Goal: Task Accomplishment & Management: Complete application form

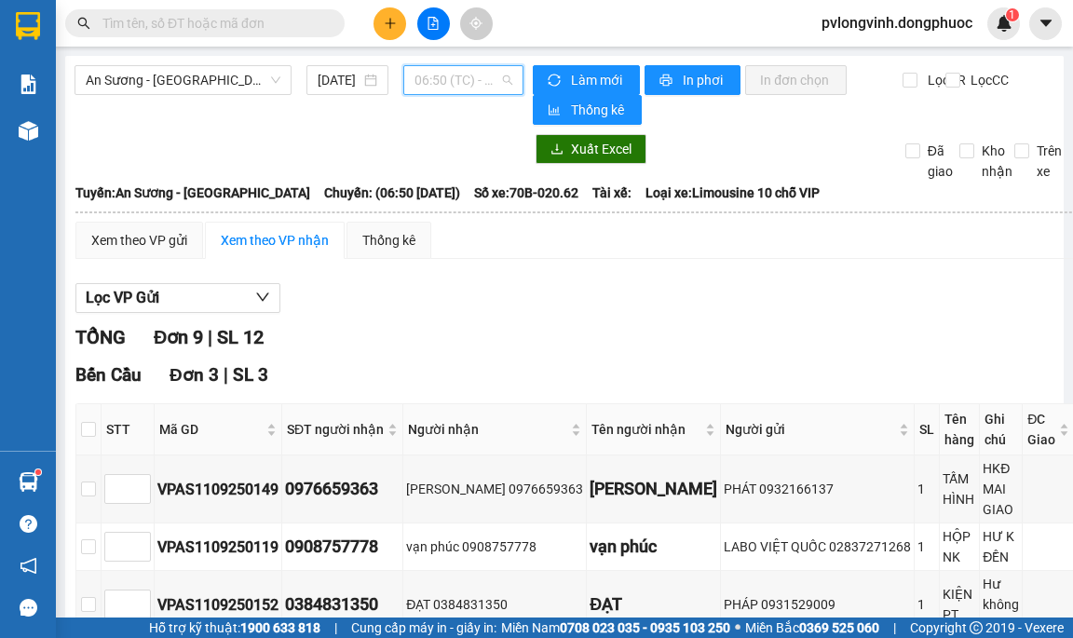
click at [479, 86] on span "06:50 (TC) - 70B-020.62" at bounding box center [464, 80] width 98 height 28
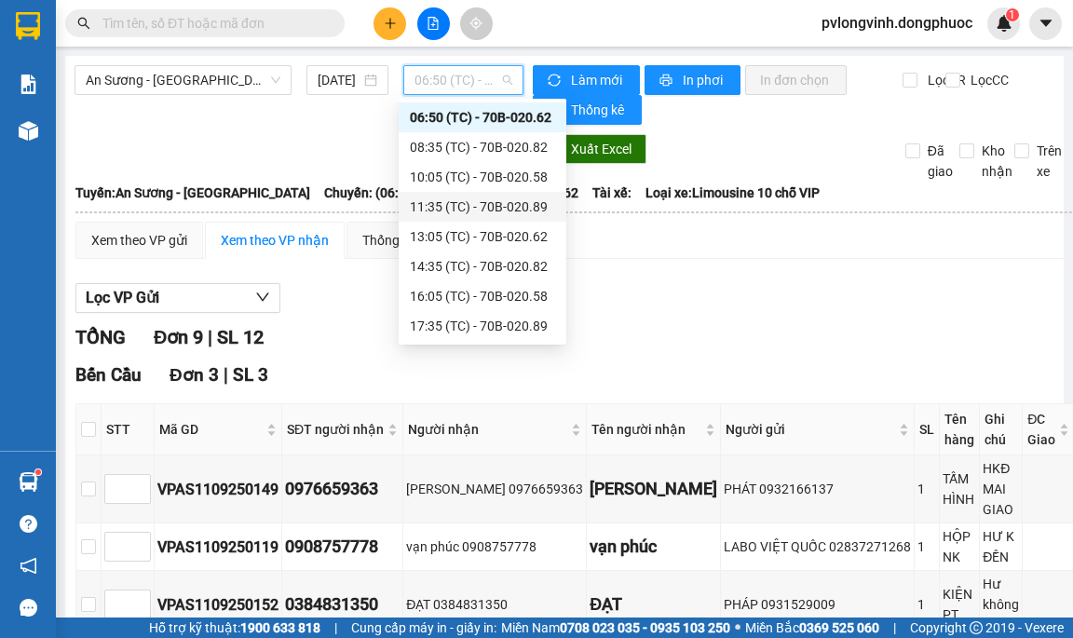
scroll to position [89, 0]
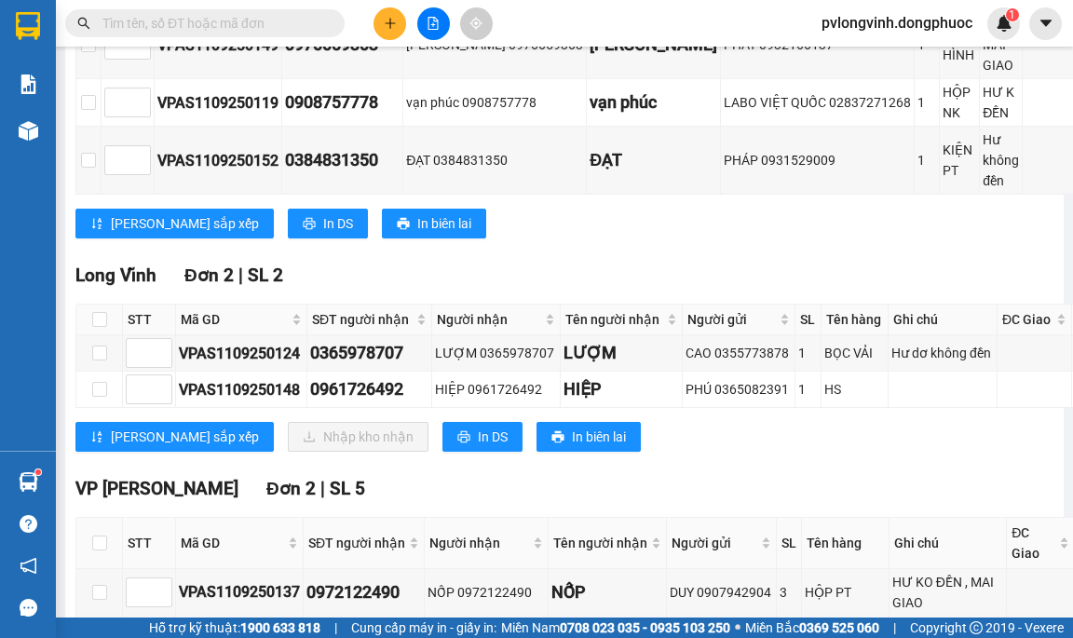
scroll to position [279, 0]
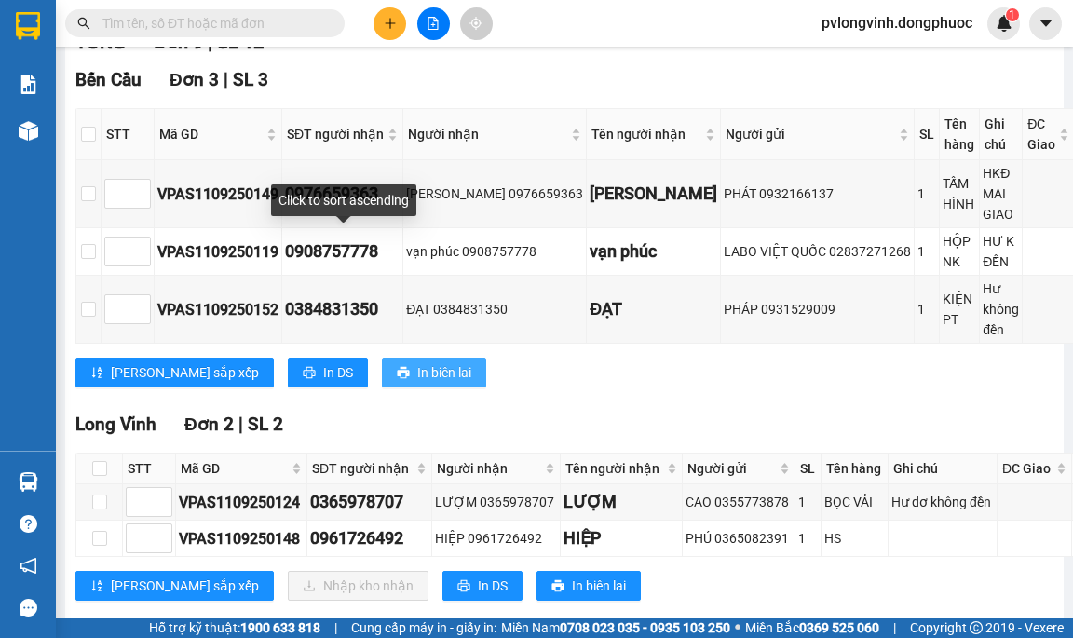
scroll to position [466, 0]
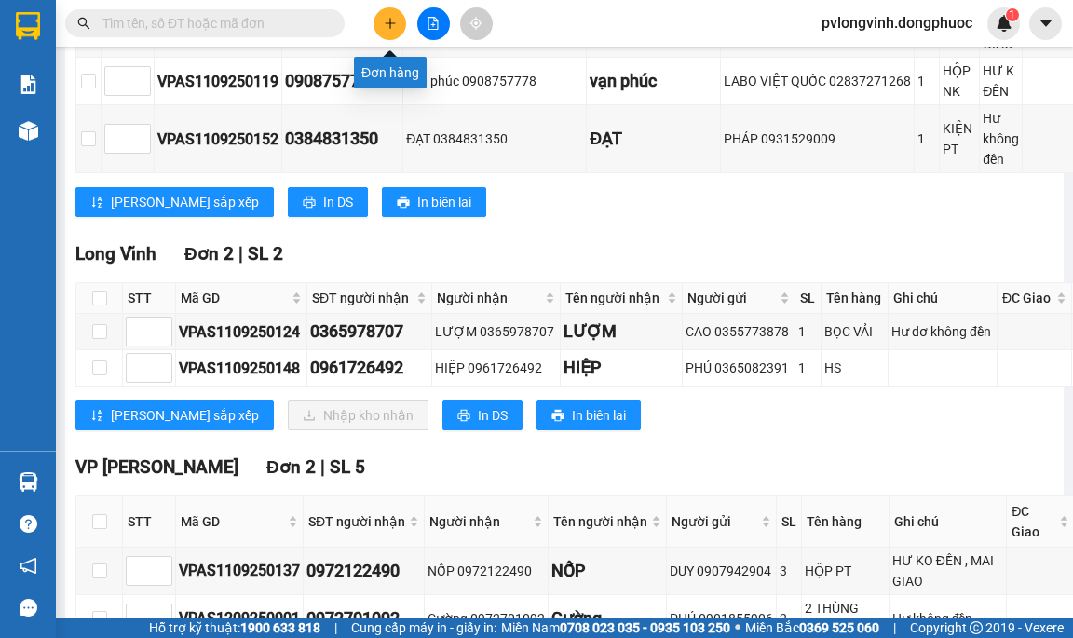
click at [384, 35] on button at bounding box center [390, 23] width 33 height 33
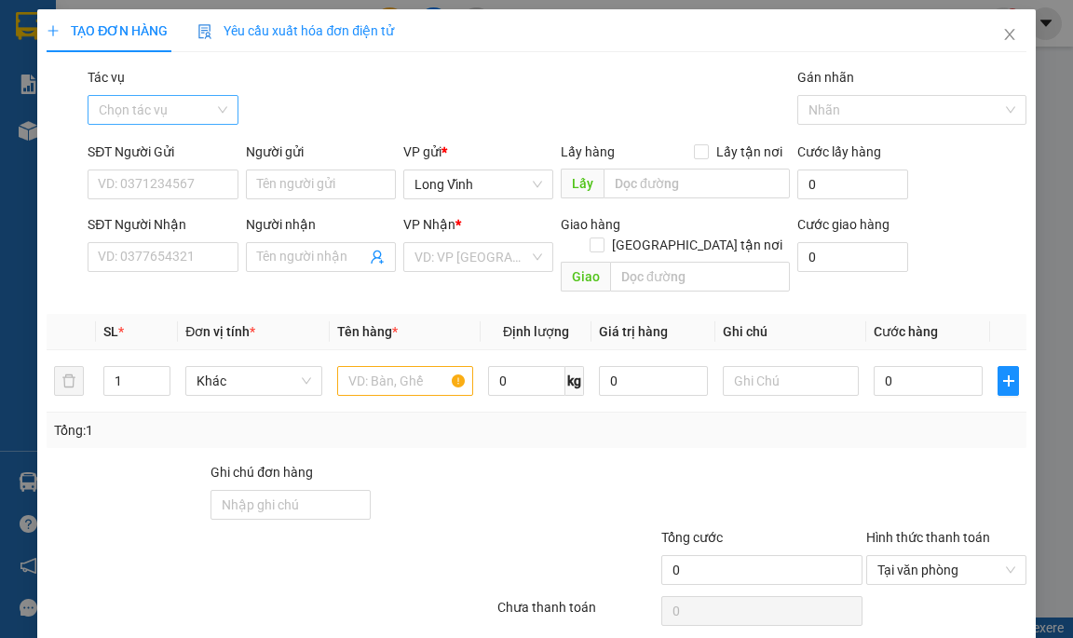
click at [206, 106] on input "Tác vụ" at bounding box center [156, 110] width 115 height 28
click at [196, 139] on div "Nhập hàng lên xe" at bounding box center [161, 147] width 126 height 20
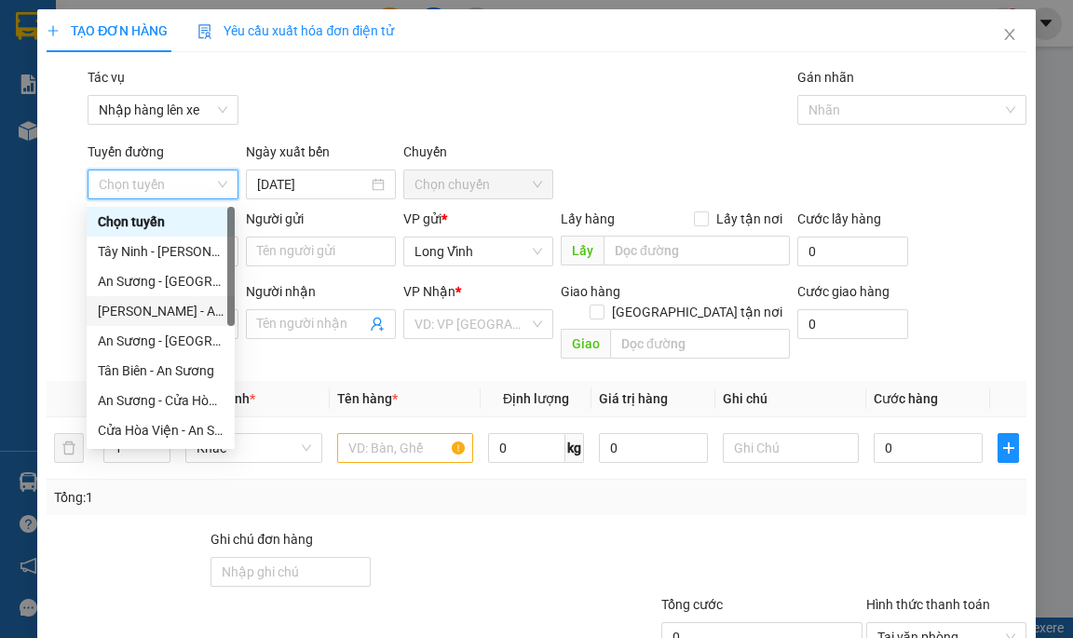
click at [143, 303] on div "[PERSON_NAME] - An Sương" at bounding box center [161, 311] width 126 height 20
type input "[DATE]"
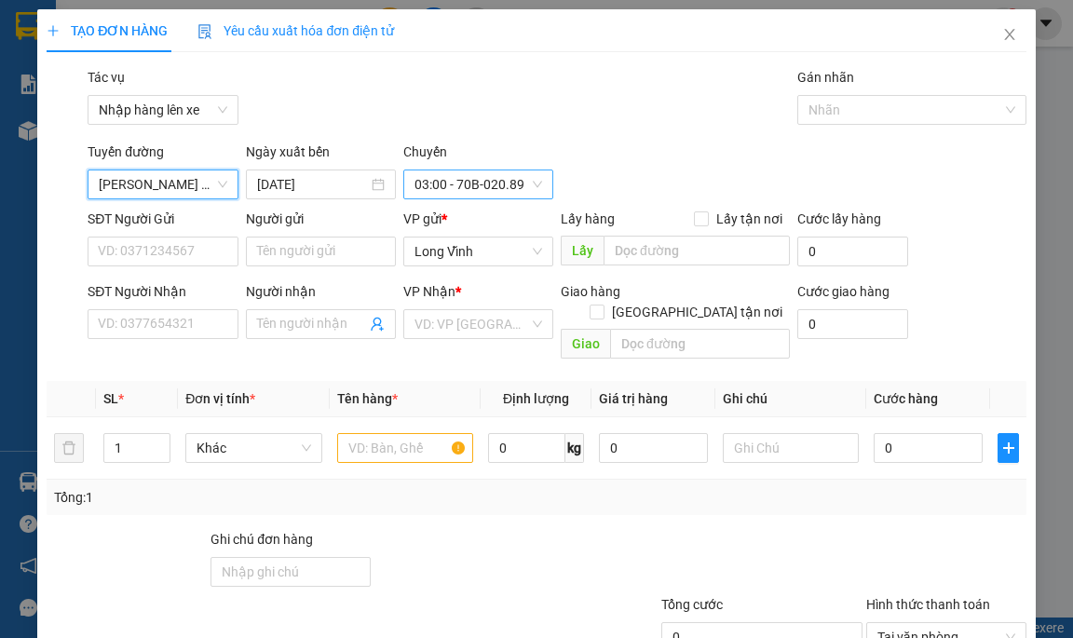
click at [430, 185] on span "03:00 - 70B-020.89" at bounding box center [479, 184] width 128 height 28
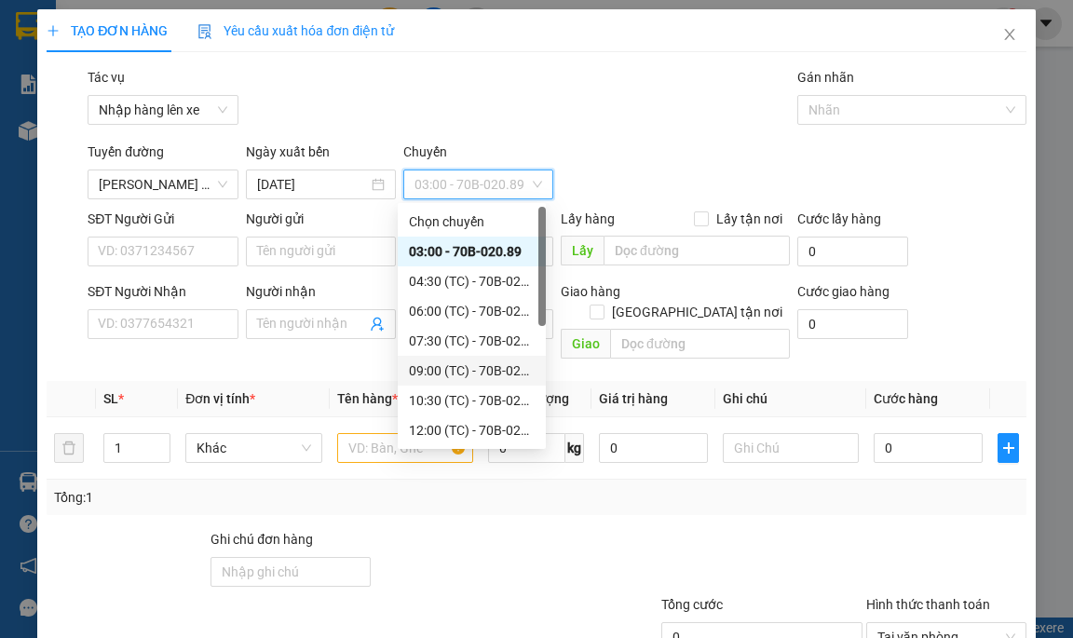
click at [483, 370] on div "09:00 (TC) - 70B-022.26" at bounding box center [472, 370] width 126 height 20
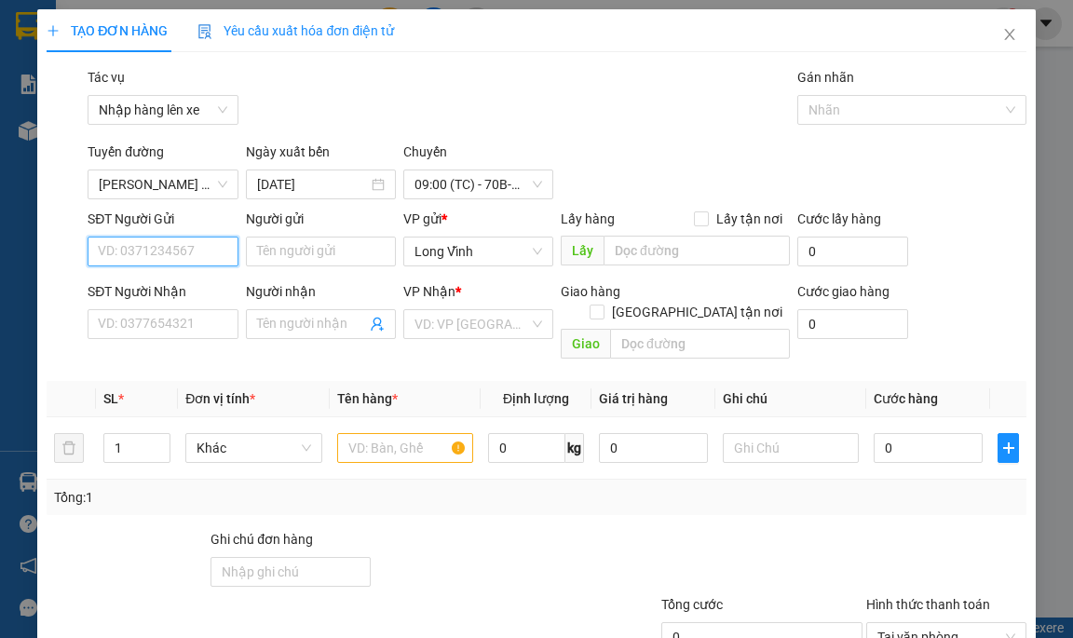
click at [150, 249] on input "SĐT Người Gửi" at bounding box center [163, 252] width 150 height 30
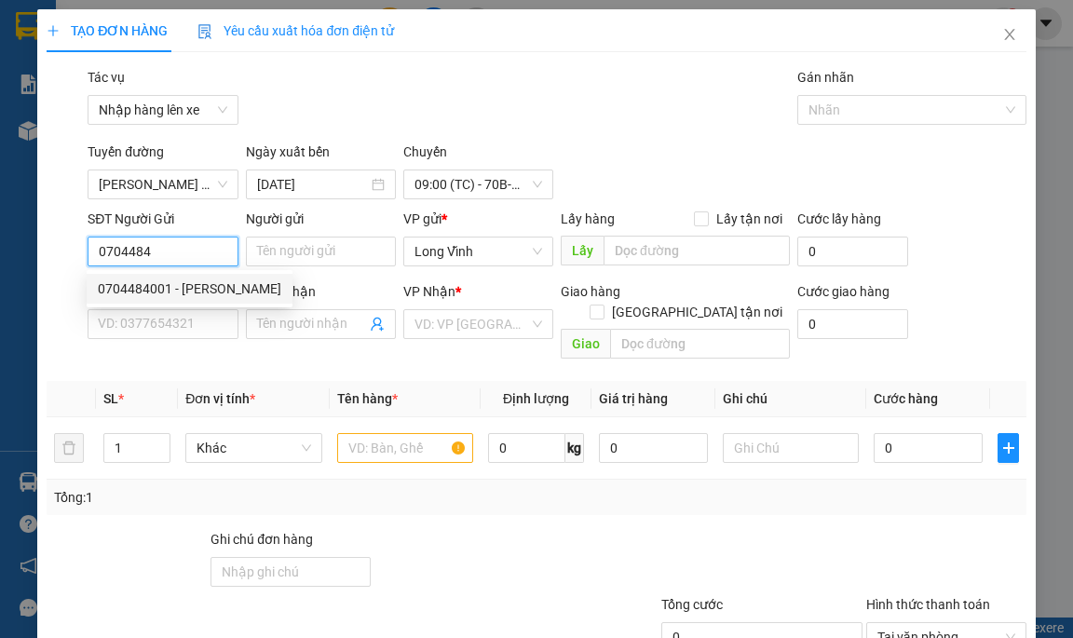
click at [159, 287] on div "0704484001 - [PERSON_NAME]" at bounding box center [190, 289] width 184 height 20
type input "0704484001"
type input "THANH"
type input "0393083979"
type input "TRUNG"
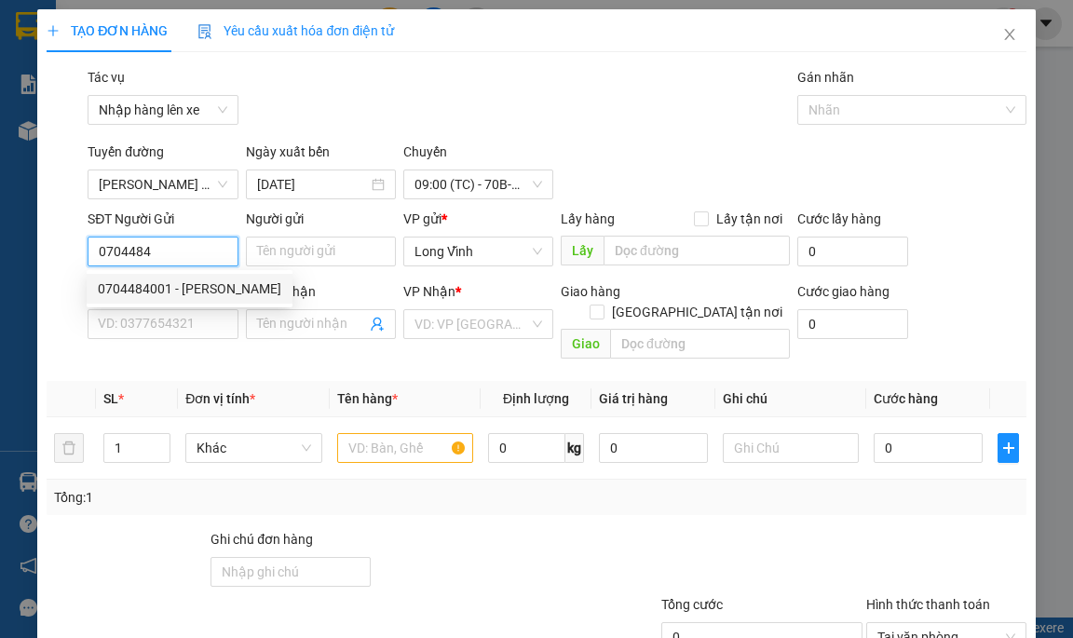
type input "Kđb"
type input "30.000"
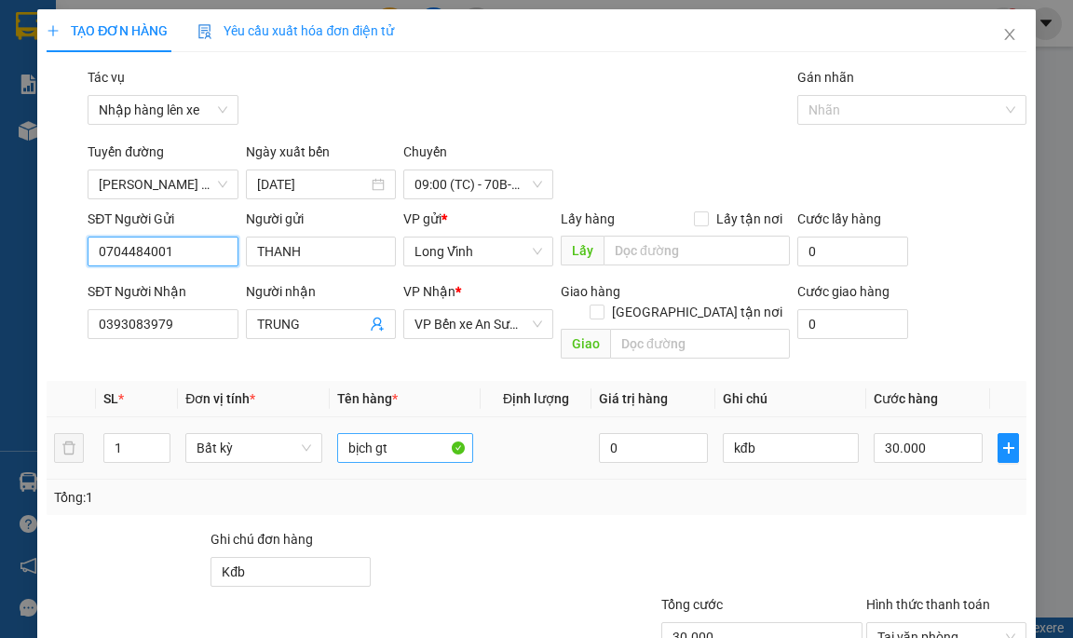
type input "0704484001"
click at [405, 433] on input "bịch gt" at bounding box center [405, 448] width 137 height 30
type input "b"
type input "bao lk"
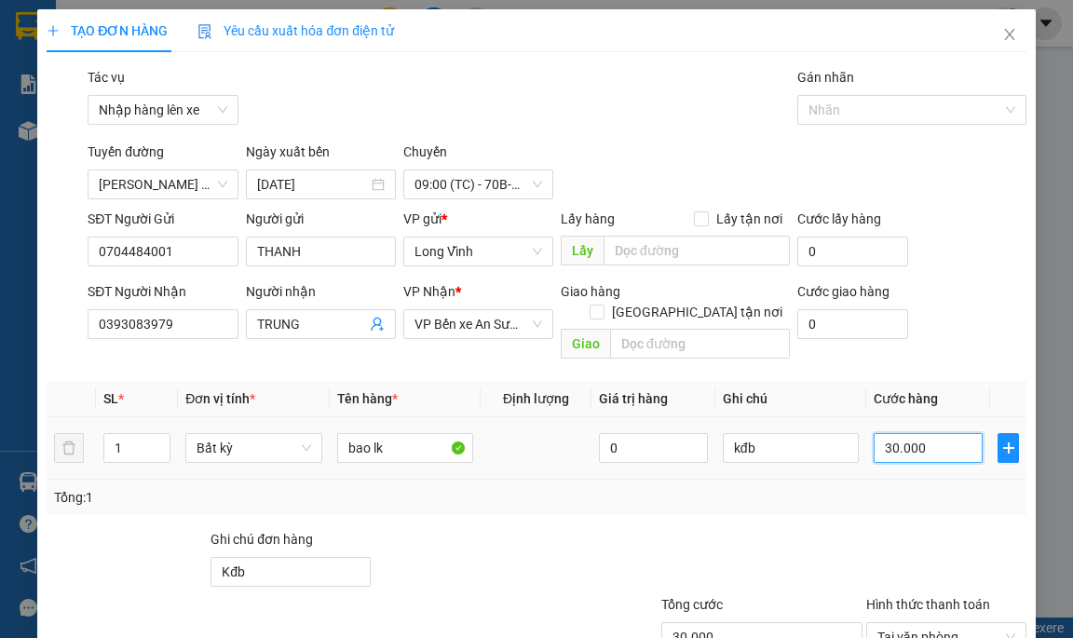
click at [882, 433] on input "30.000" at bounding box center [928, 448] width 109 height 30
type input "2"
type input "25"
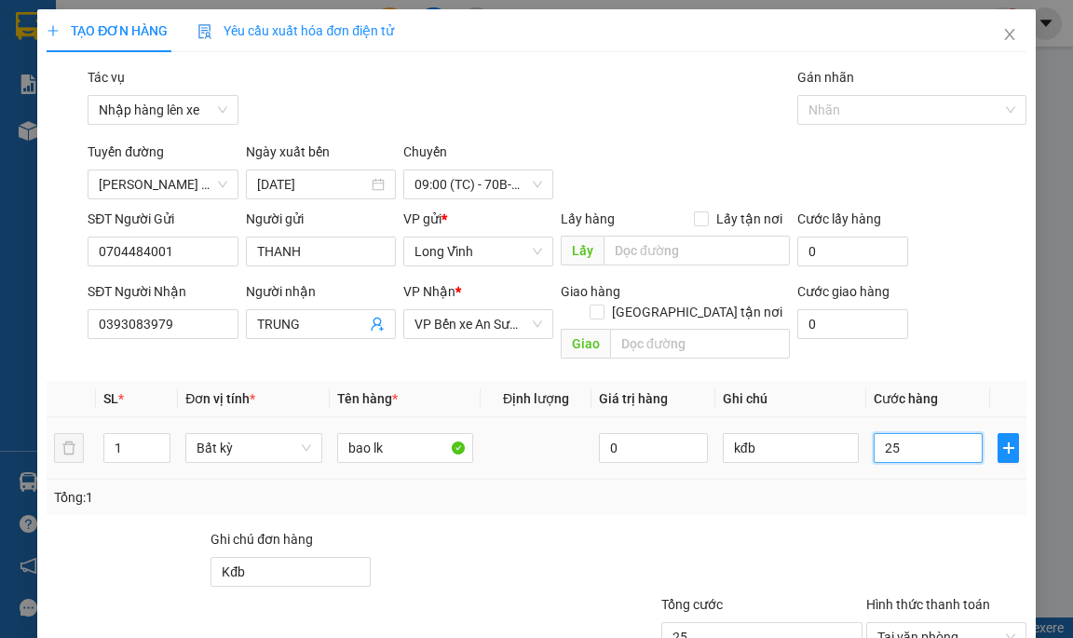
type input "250"
type input "2.500"
type input "25.000"
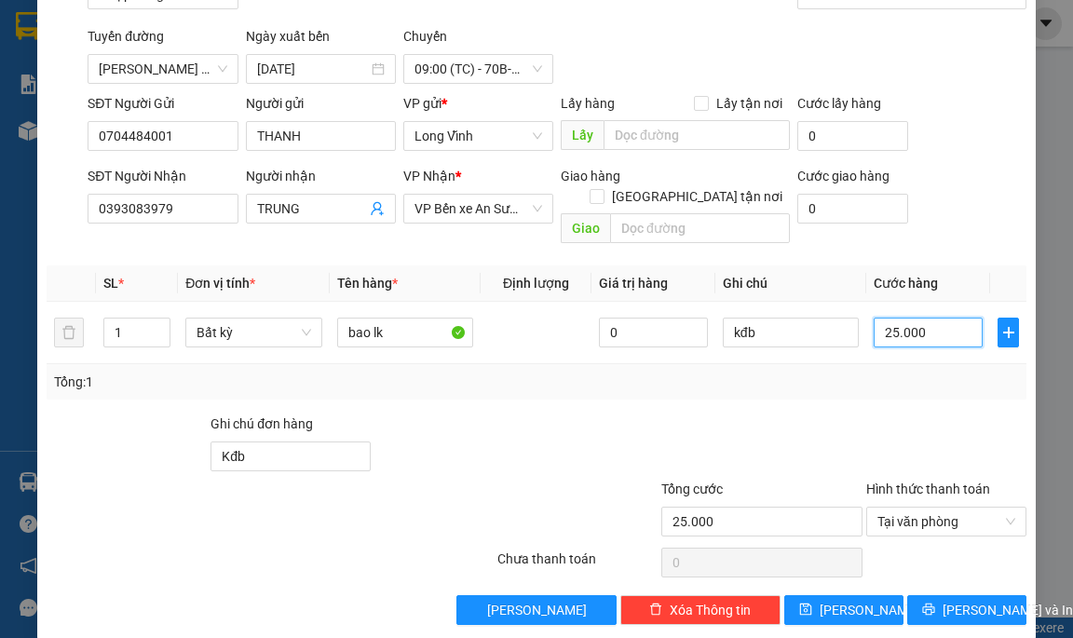
scroll to position [118, 0]
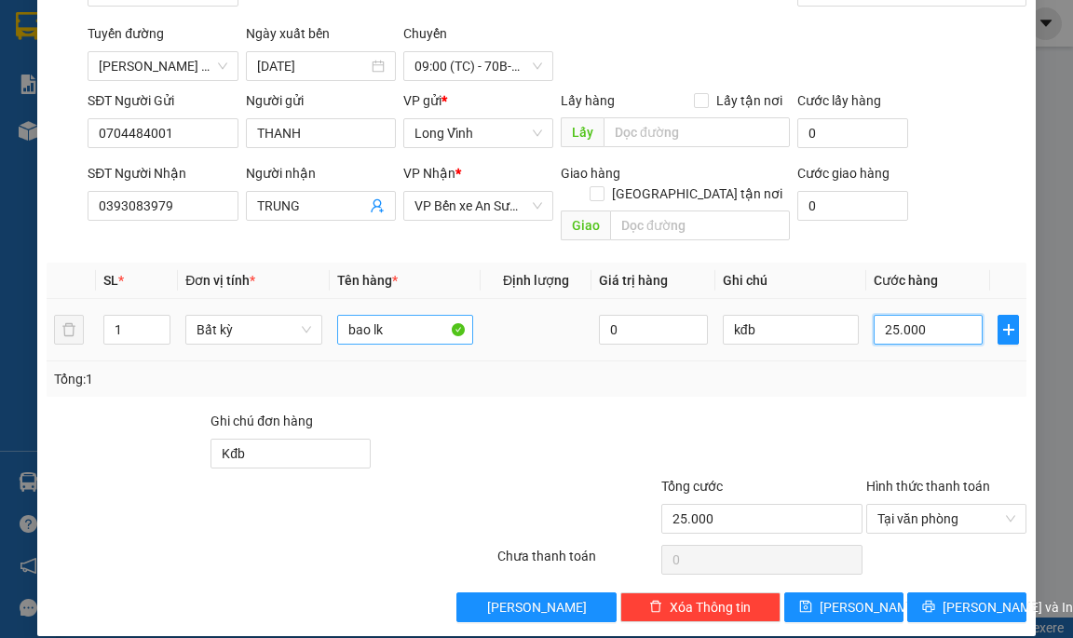
type input "25.000"
click at [409, 315] on input "bao lk" at bounding box center [405, 330] width 137 height 30
type input "bao pt"
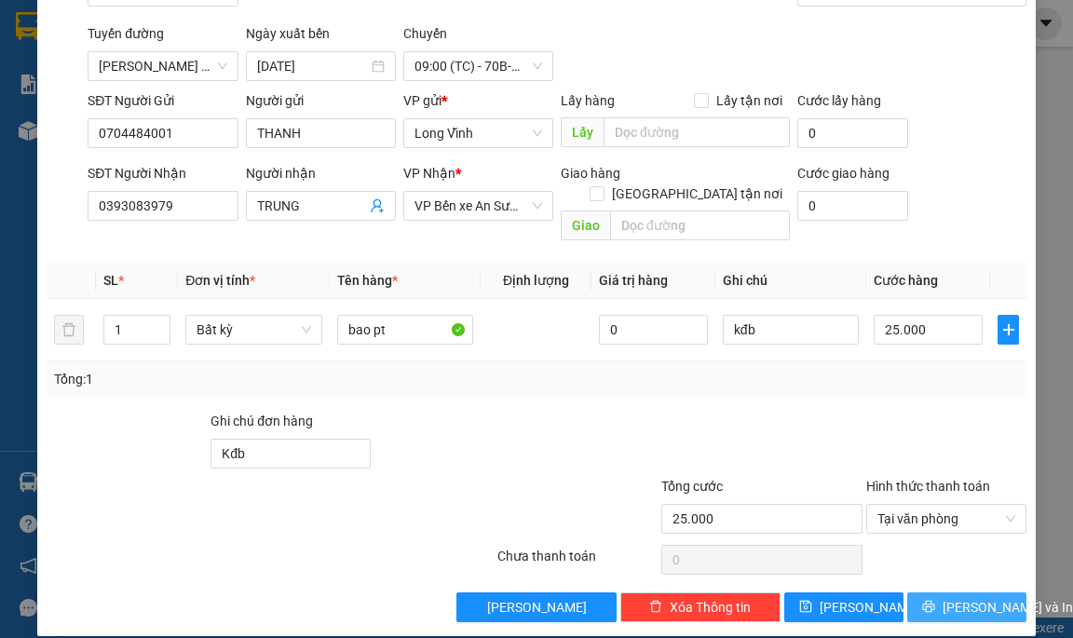
click at [992, 592] on button "[PERSON_NAME] và In" at bounding box center [966, 607] width 119 height 30
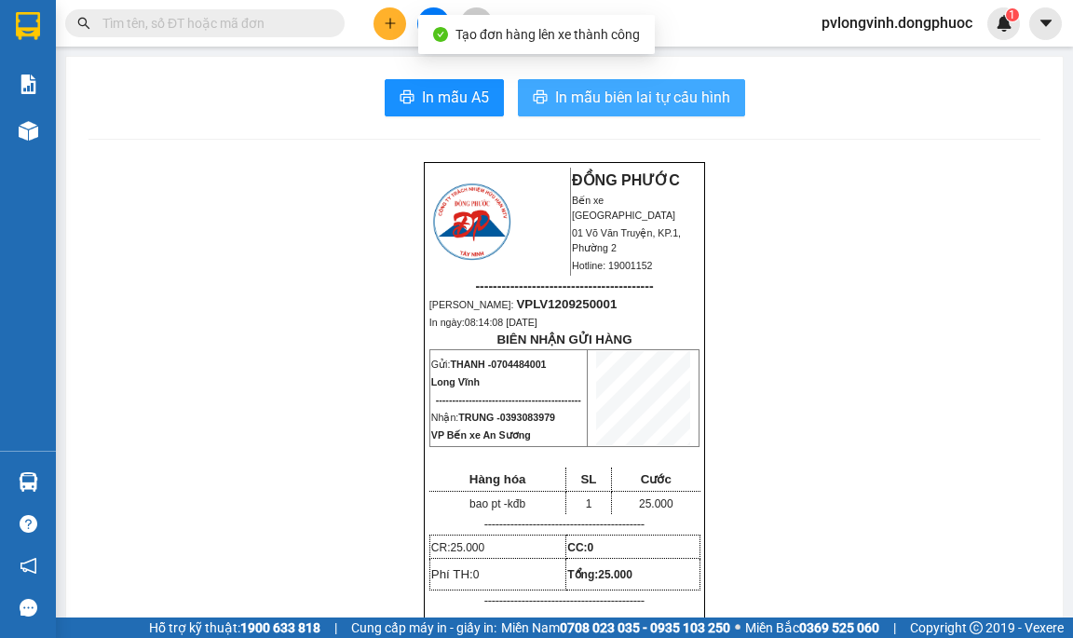
click at [722, 107] on span "In mẫu biên lai tự cấu hình" at bounding box center [642, 97] width 175 height 23
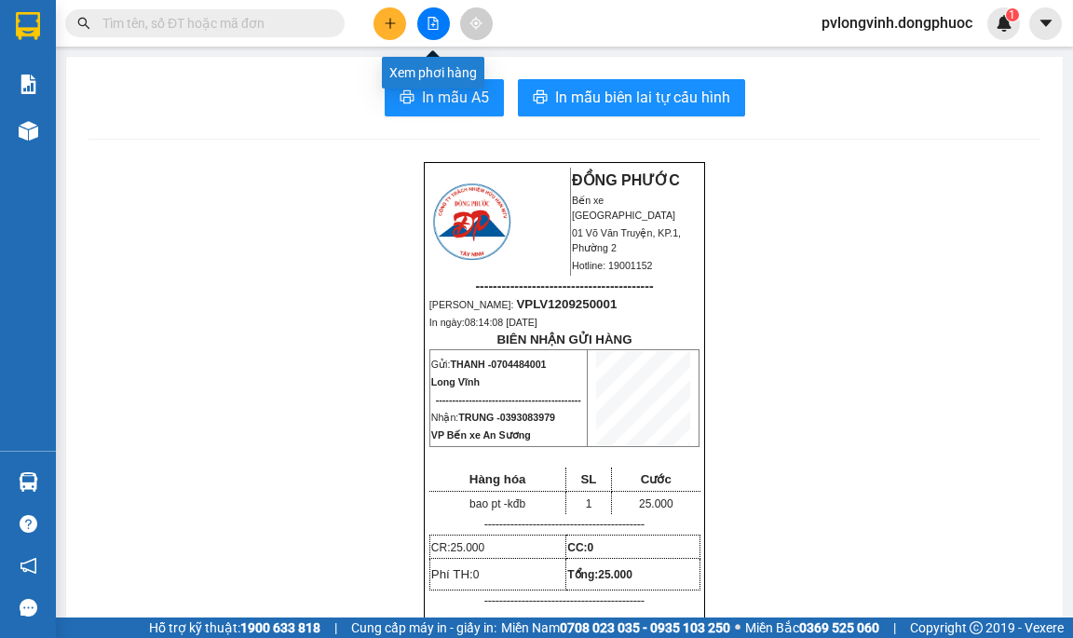
click at [431, 23] on icon "file-add" at bounding box center [433, 23] width 13 height 13
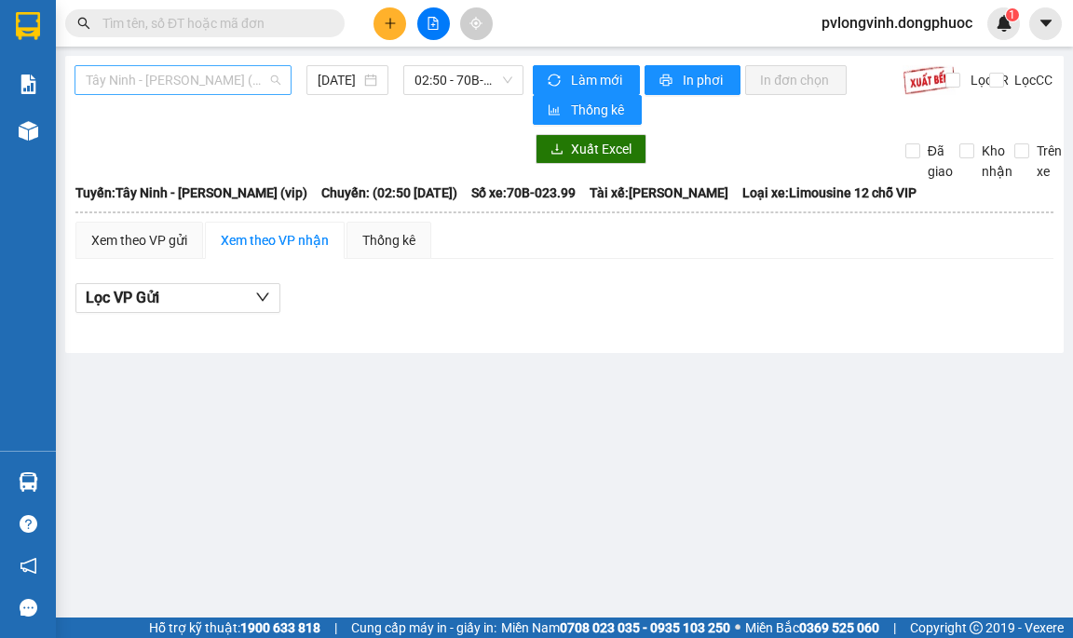
click at [156, 87] on span "Tây Ninh - [PERSON_NAME] (vip)" at bounding box center [183, 80] width 195 height 28
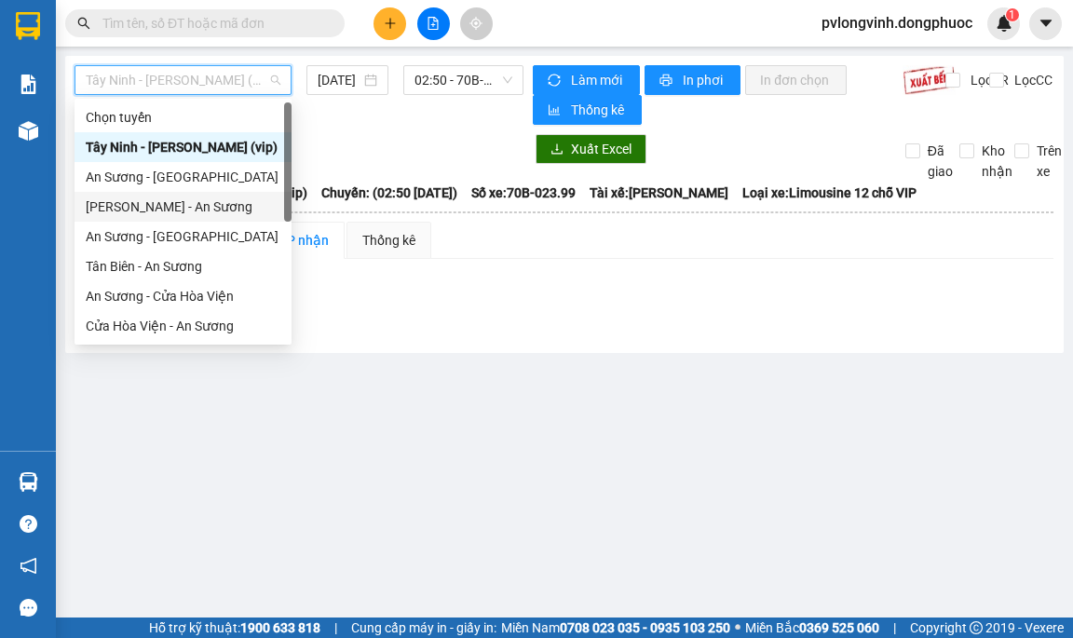
click at [138, 200] on div "[PERSON_NAME] - An Sương" at bounding box center [183, 207] width 195 height 20
type input "[DATE]"
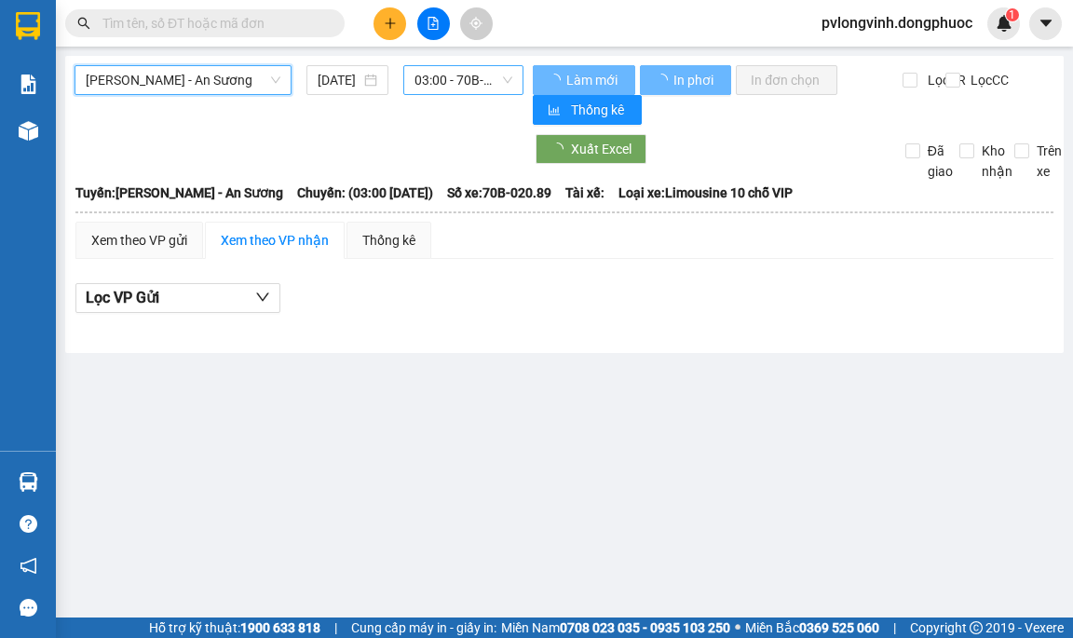
click at [495, 90] on span "03:00 - 70B-020.89" at bounding box center [464, 80] width 98 height 28
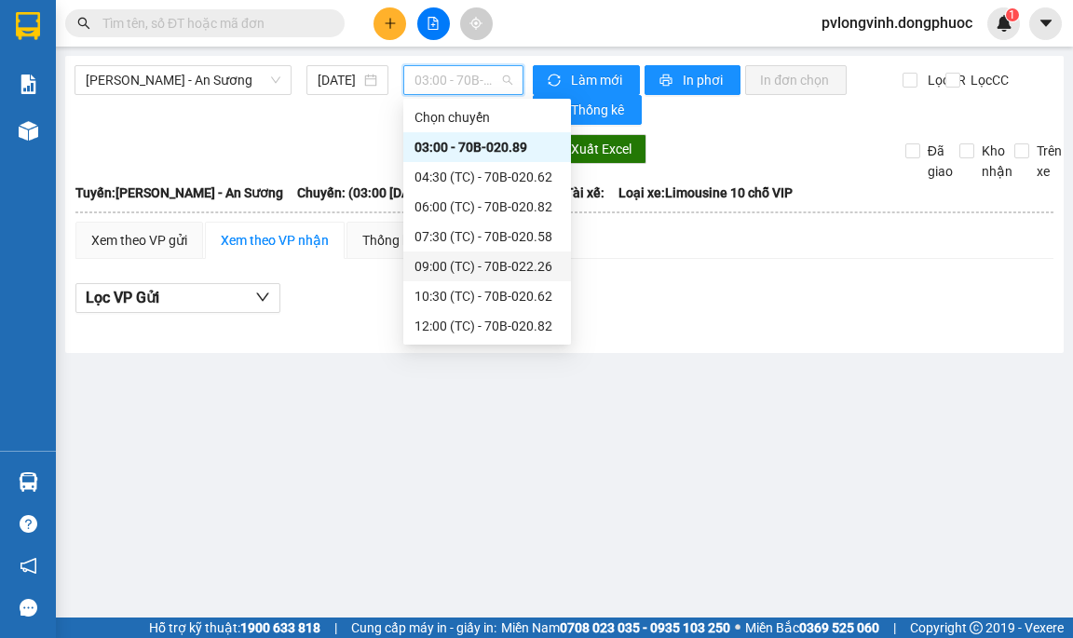
click at [478, 254] on div "09:00 (TC) - 70B-022.26" at bounding box center [487, 267] width 168 height 30
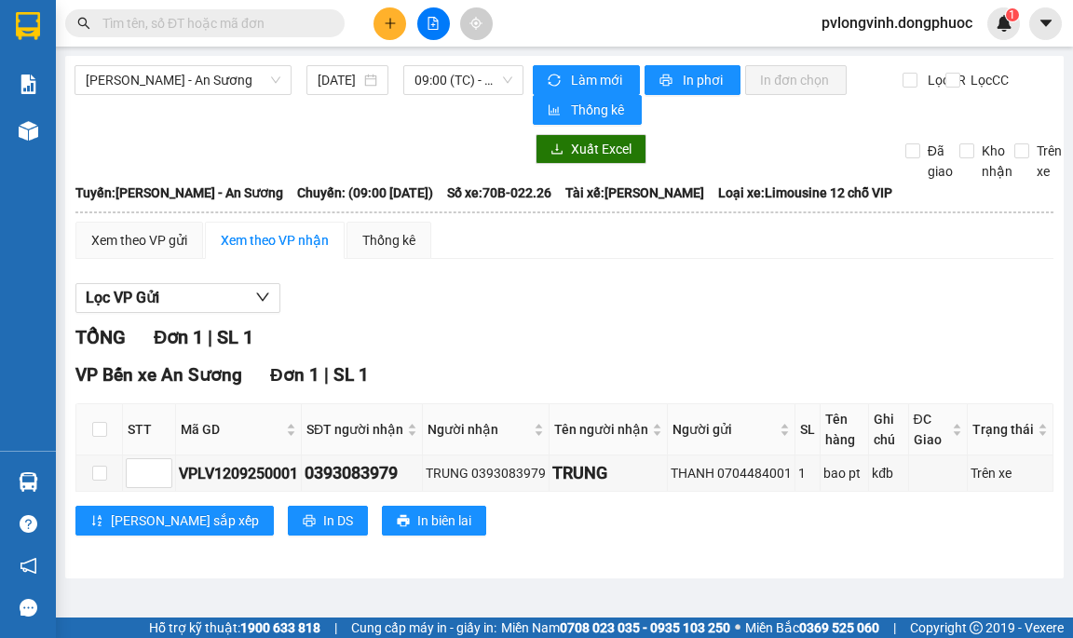
click at [241, 60] on div "Châu Thành - An Sương [DATE] 09:00 (TC) - 70B-022.26 Làm mới In phơi In đơn chọ…" at bounding box center [564, 317] width 999 height 523
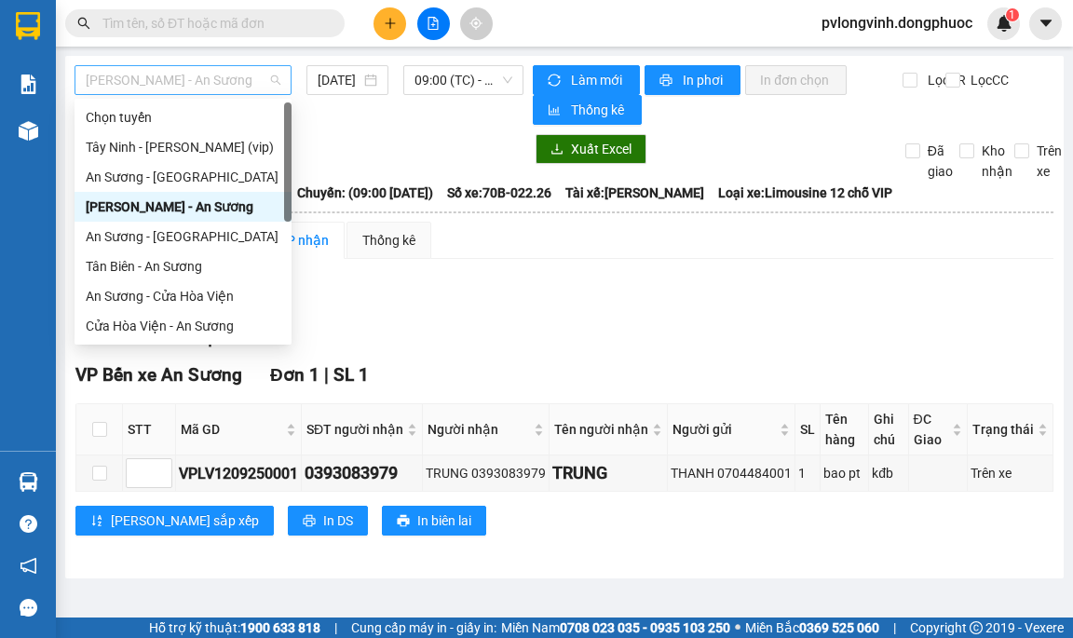
click at [238, 72] on span "[PERSON_NAME] - An Sương" at bounding box center [183, 80] width 195 height 28
click at [164, 174] on div "An Sương - [GEOGRAPHIC_DATA]" at bounding box center [183, 177] width 195 height 20
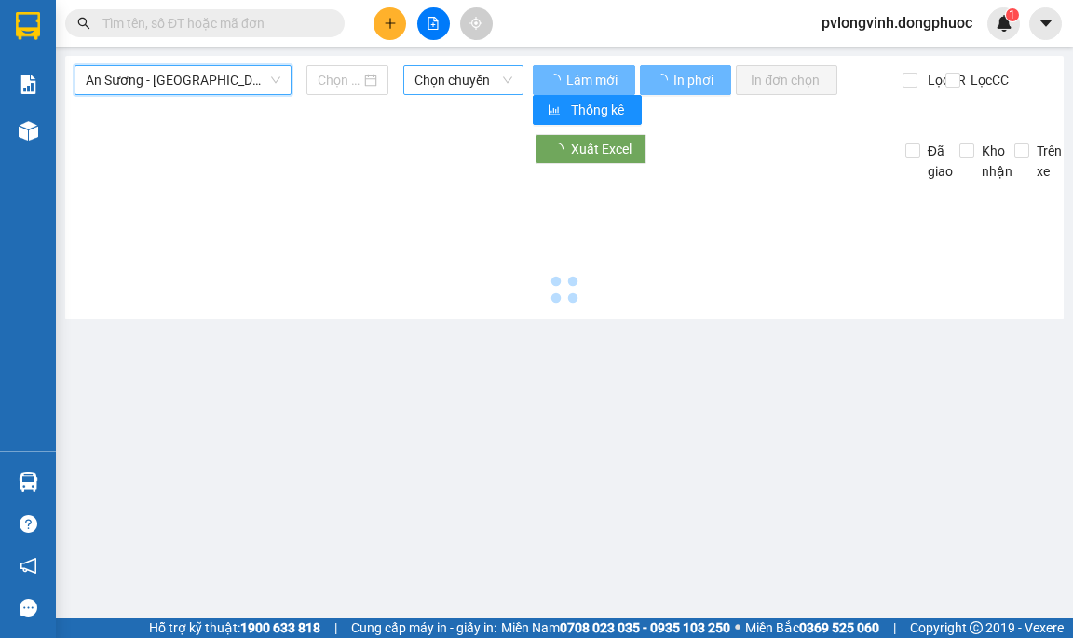
type input "[DATE]"
click at [453, 78] on span "Chọn chuyến" at bounding box center [464, 80] width 98 height 28
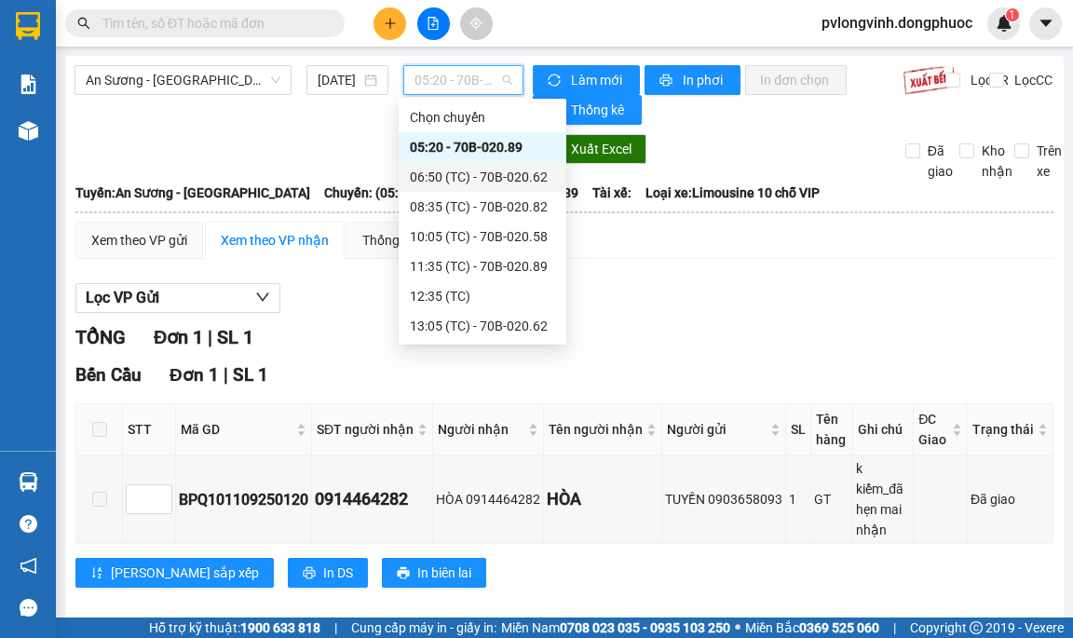
click at [462, 172] on div "06:50 (TC) - 70B-020.62" at bounding box center [482, 177] width 145 height 20
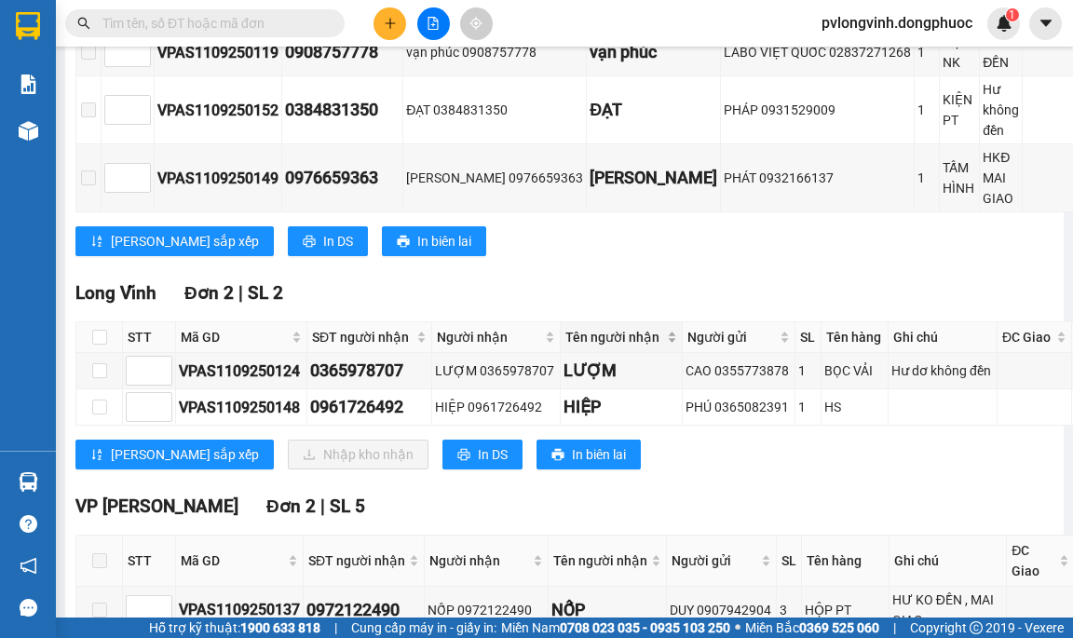
scroll to position [466, 0]
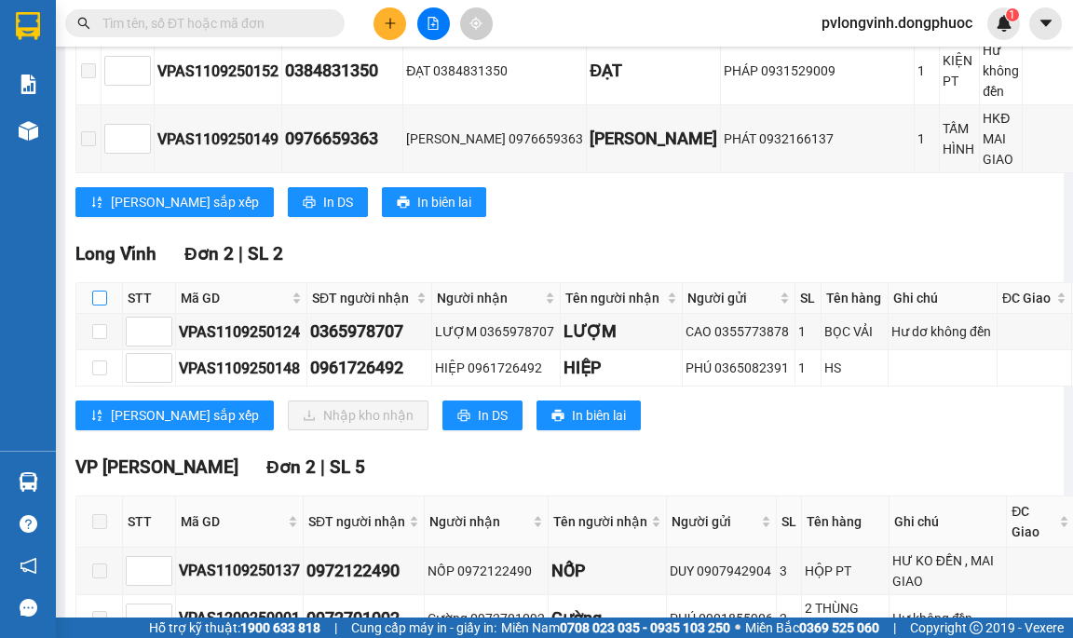
click at [97, 304] on input "checkbox" at bounding box center [99, 298] width 15 height 15
checkbox input "true"
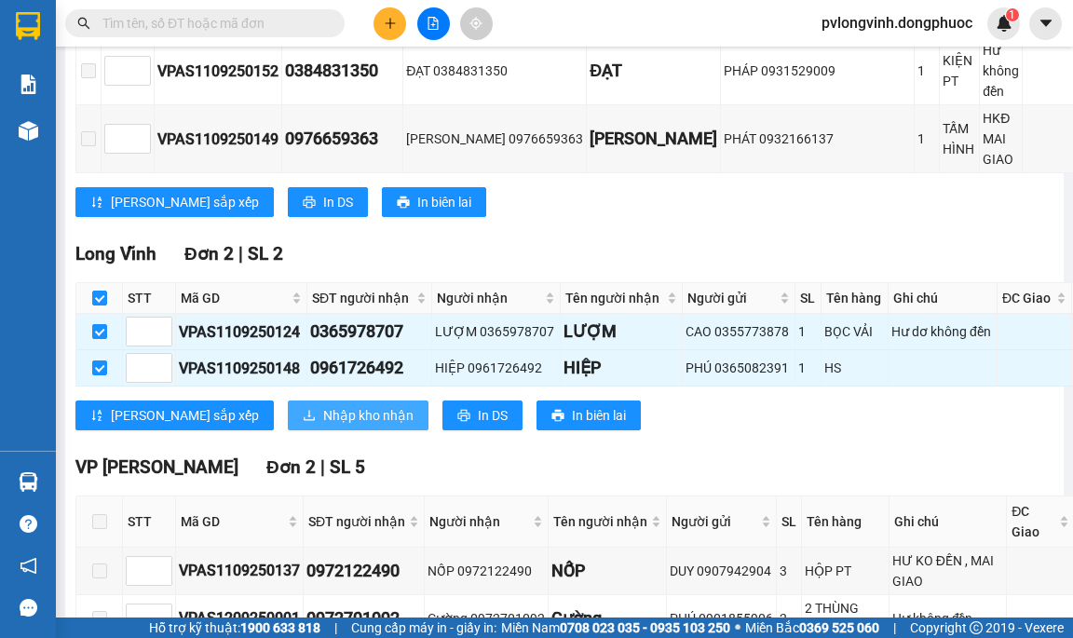
click at [323, 426] on span "Nhập kho nhận" at bounding box center [368, 415] width 90 height 20
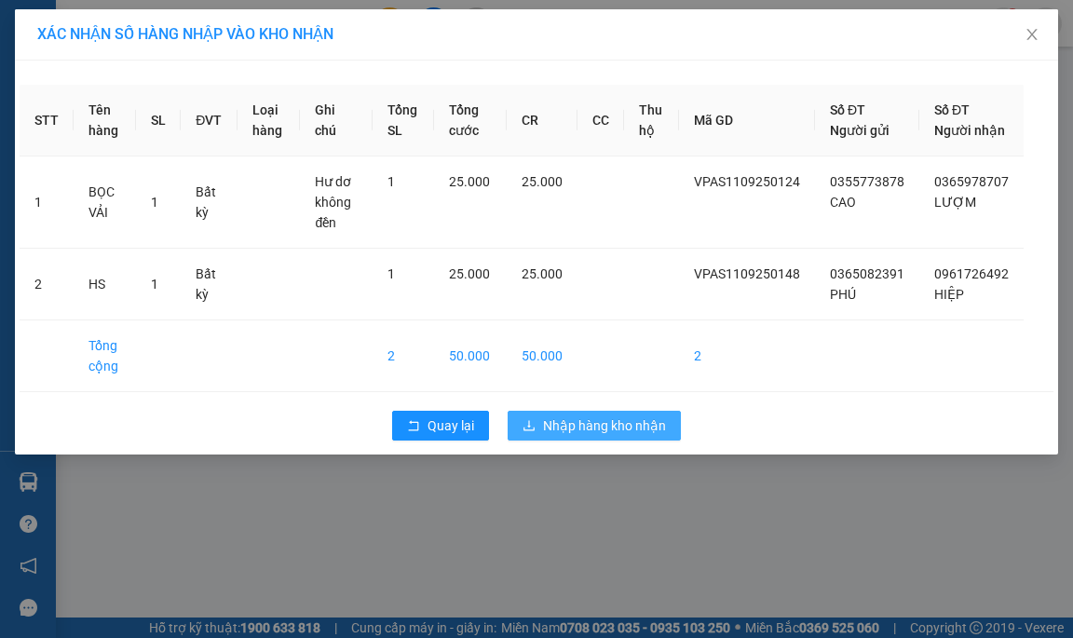
click at [598, 434] on button "Nhập hàng kho nhận" at bounding box center [594, 426] width 173 height 30
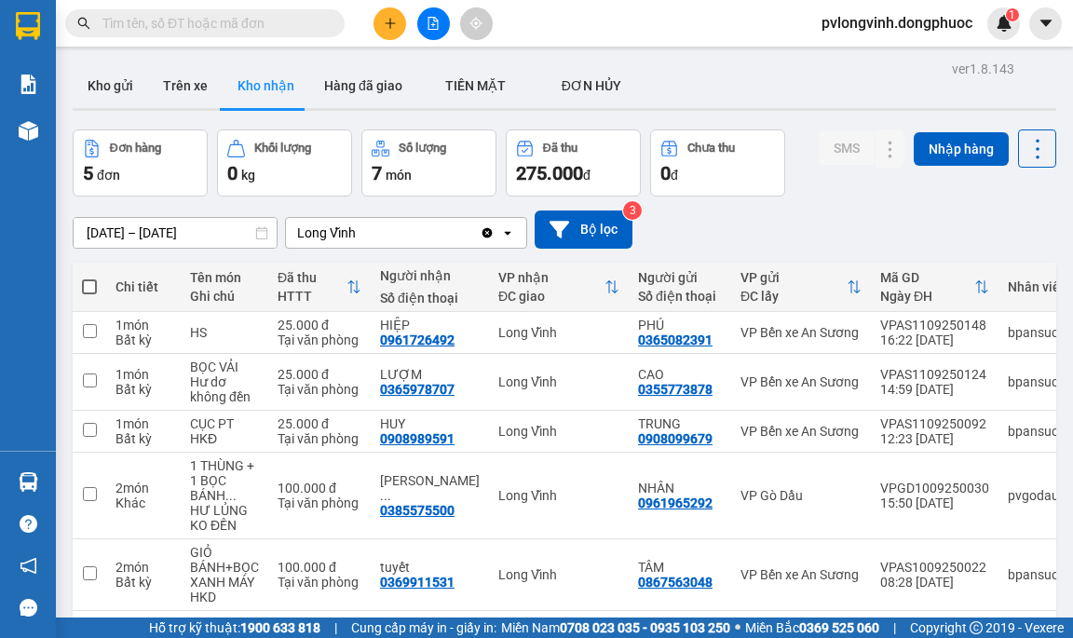
click at [439, 12] on button at bounding box center [433, 23] width 33 height 33
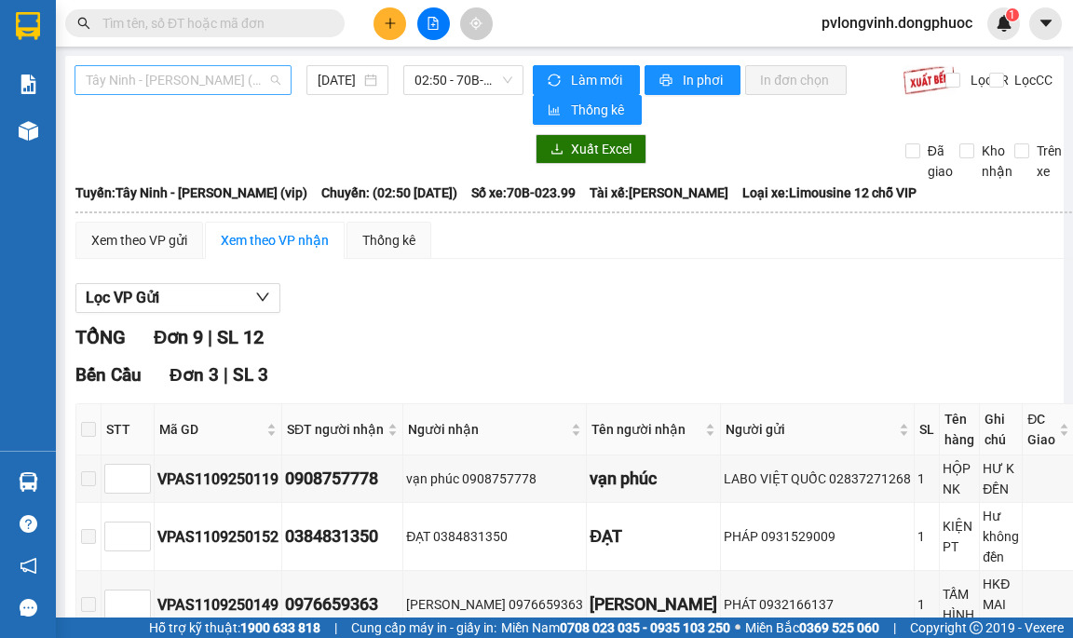
click at [206, 68] on span "Tây Ninh - [PERSON_NAME] (vip)" at bounding box center [183, 80] width 195 height 28
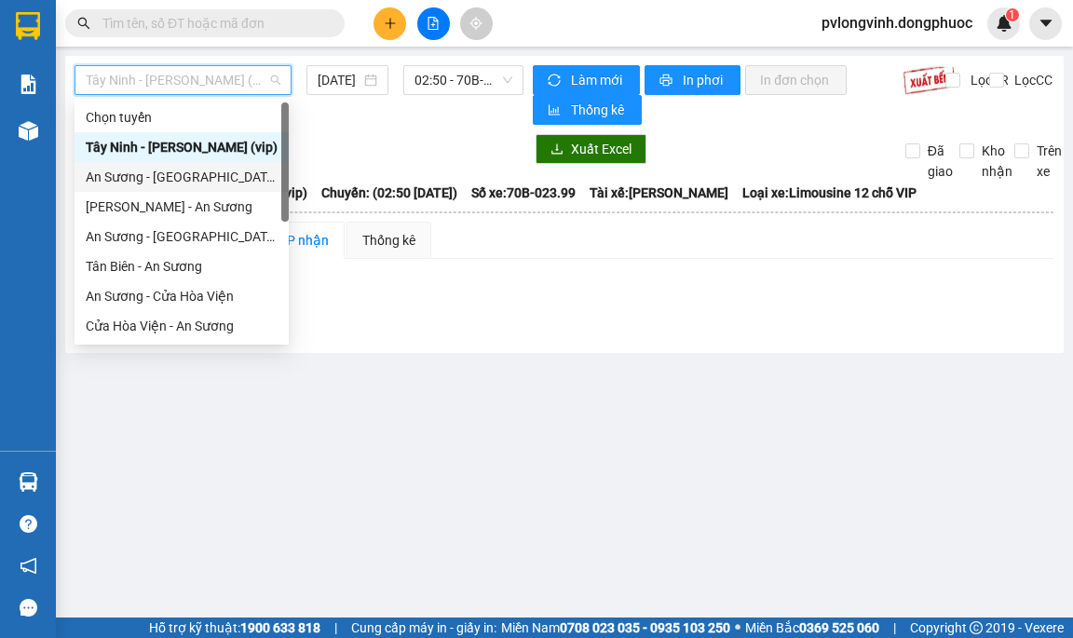
click at [133, 182] on div "An Sương - [GEOGRAPHIC_DATA]" at bounding box center [182, 177] width 192 height 20
type input "[DATE]"
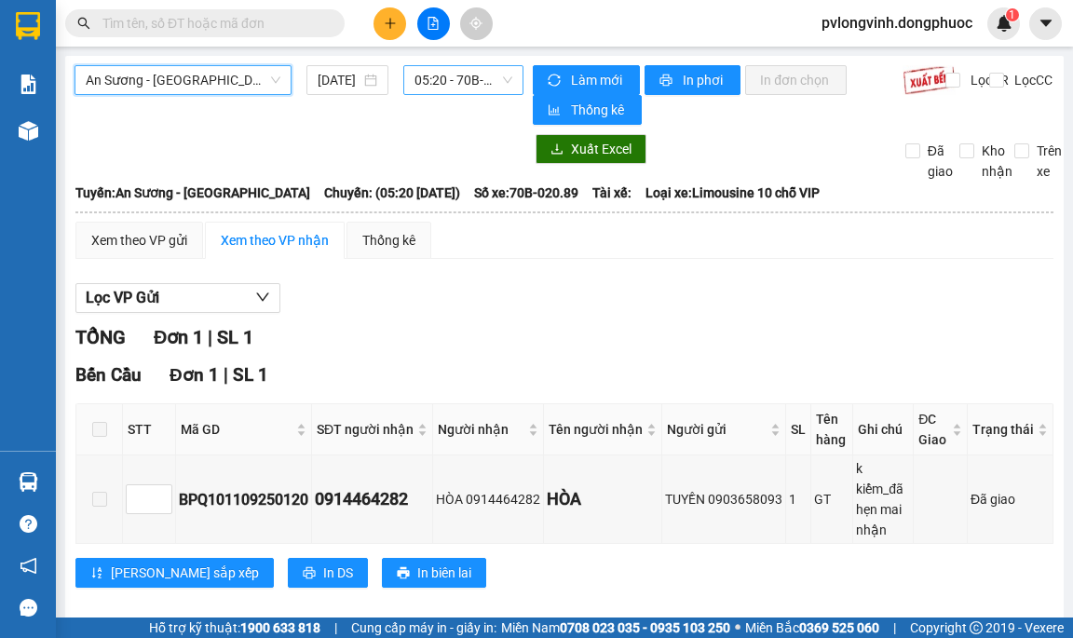
click at [459, 82] on span "05:20 - 70B-020.89" at bounding box center [464, 80] width 98 height 28
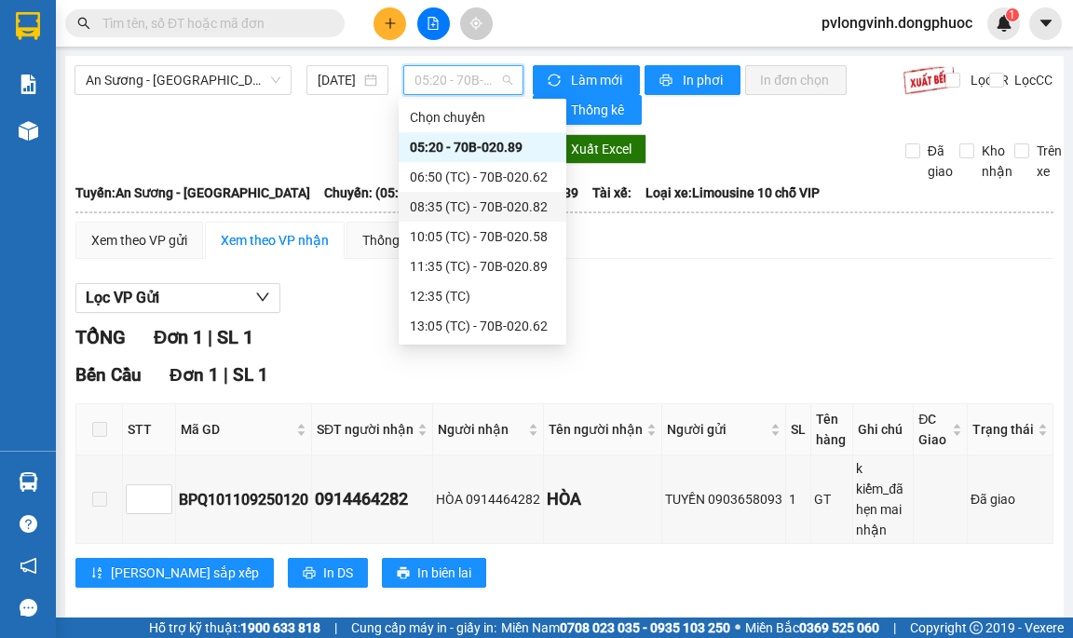
click at [533, 208] on div "08:35 (TC) - 70B-020.82" at bounding box center [482, 207] width 145 height 20
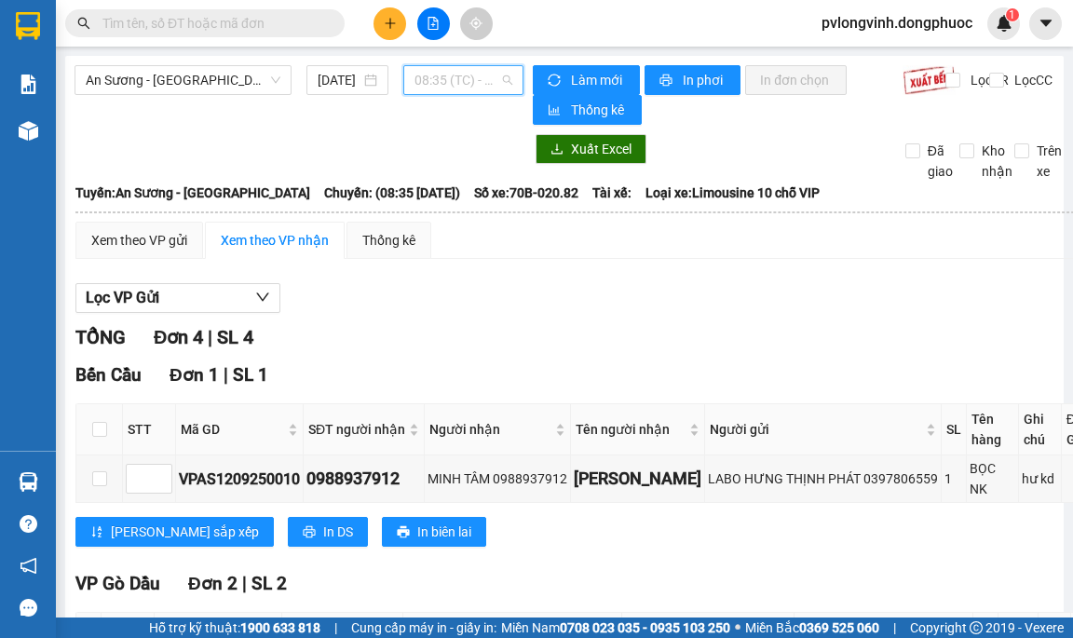
click at [470, 86] on span "08:35 (TC) - 70B-020.82" at bounding box center [464, 80] width 98 height 28
